Goal: Information Seeking & Learning: Learn about a topic

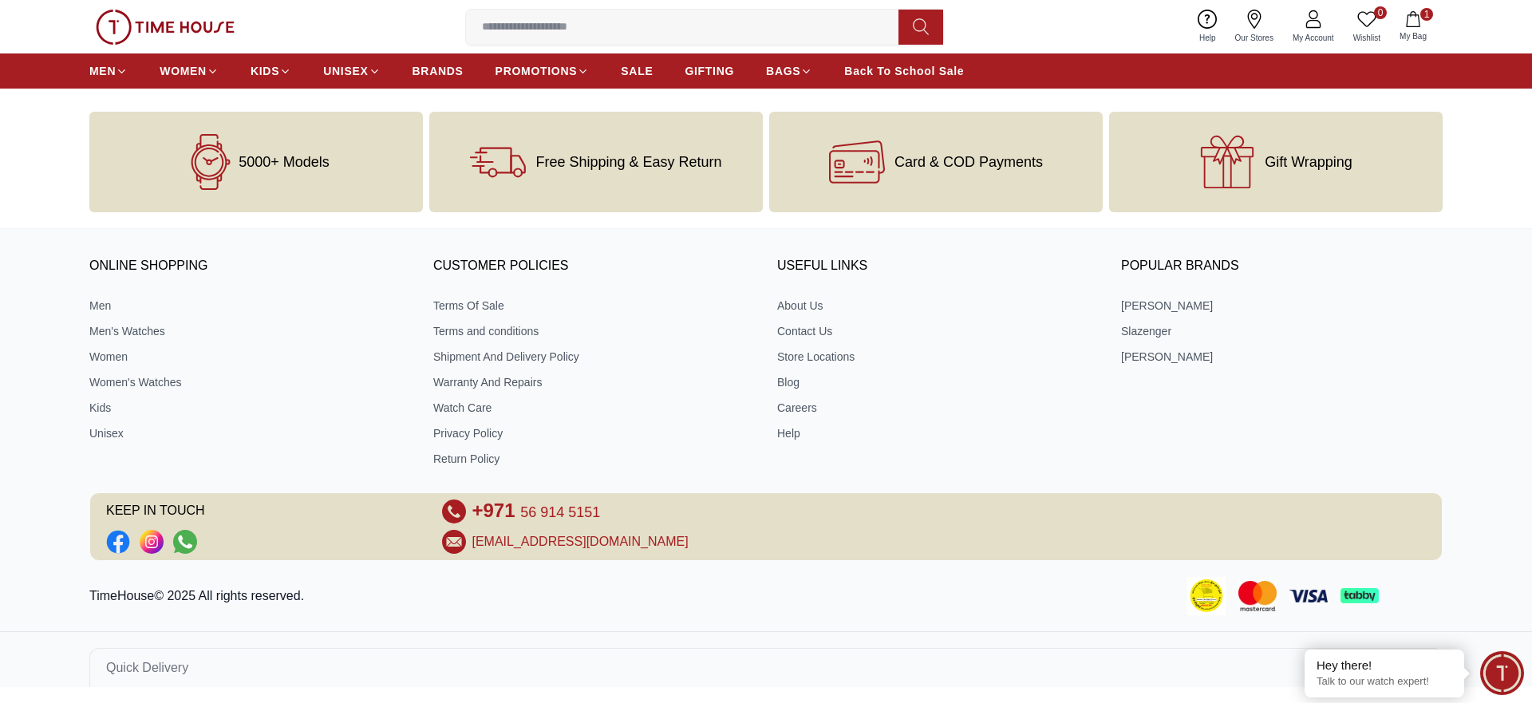
scroll to position [8176, 0]
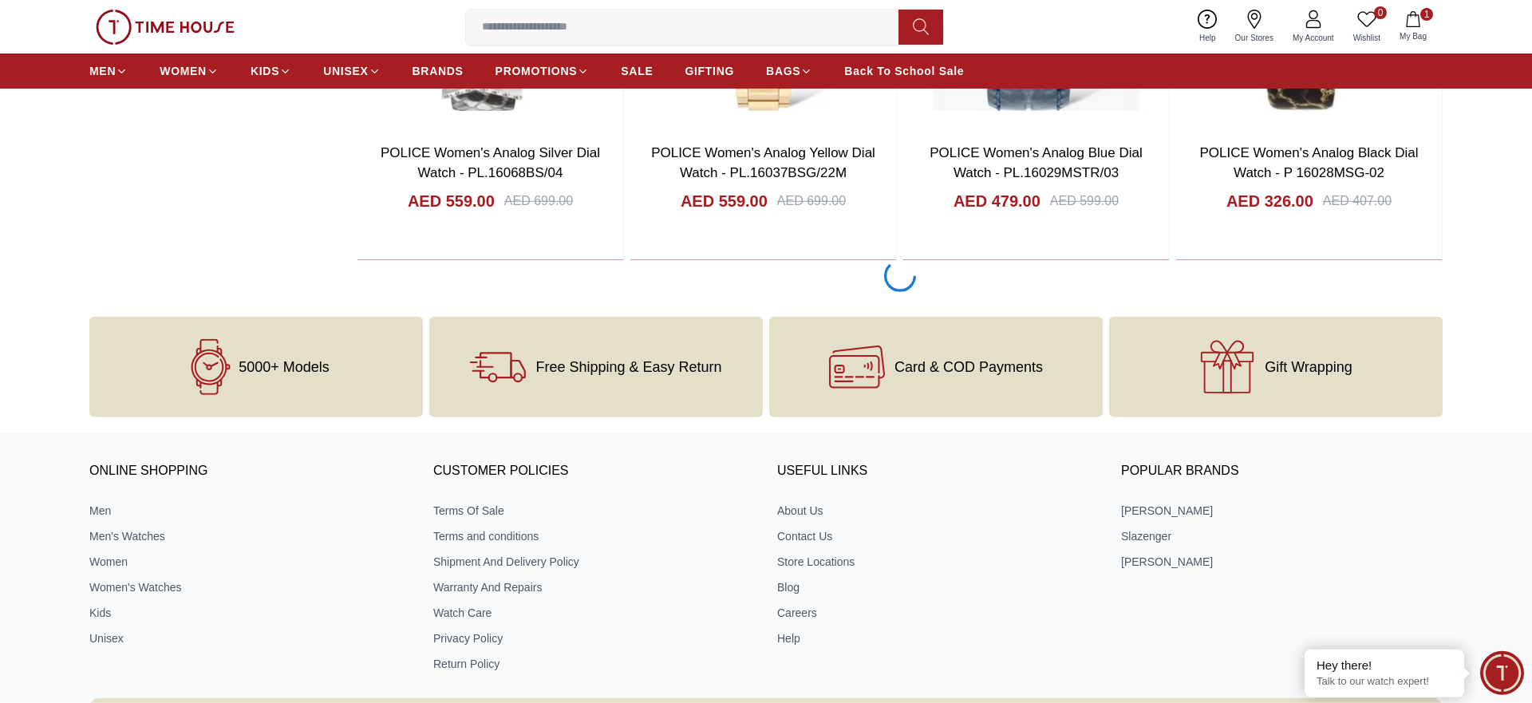
scroll to position [3012, 0]
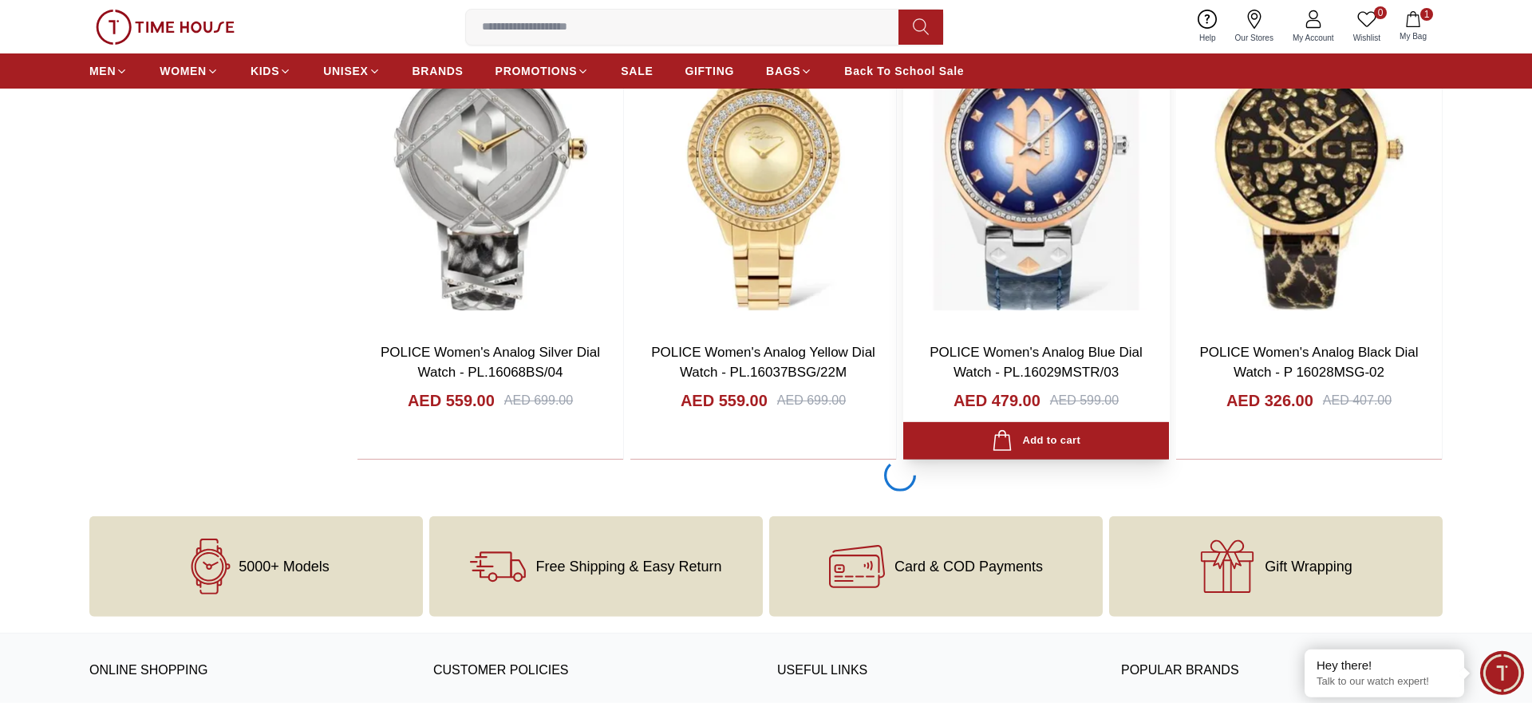
scroll to position [2852, 0]
